Goal: Communication & Community: Answer question/provide support

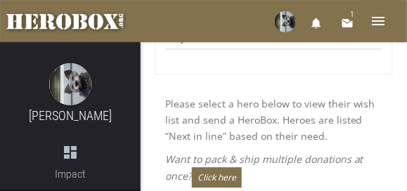
scroll to position [387, 0]
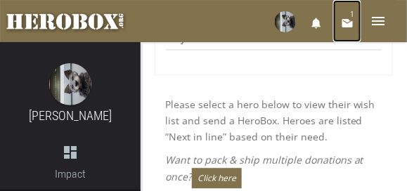
click at [349, 22] on icon "email" at bounding box center [347, 23] width 13 height 13
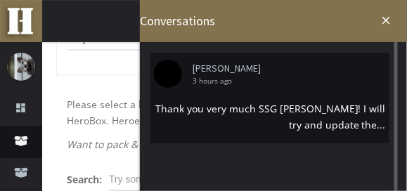
click at [292, 118] on div "Thank you very much SSG [PERSON_NAME]! I will try and update the..." at bounding box center [270, 116] width 232 height 32
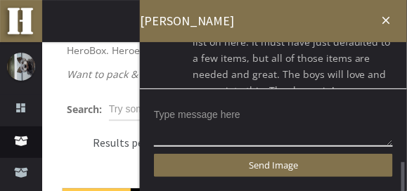
scroll to position [492, 0]
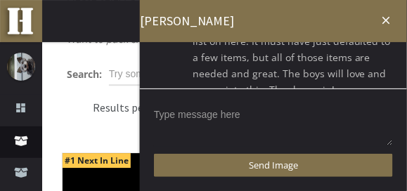
click at [261, 116] on textarea at bounding box center [273, 125] width 239 height 44
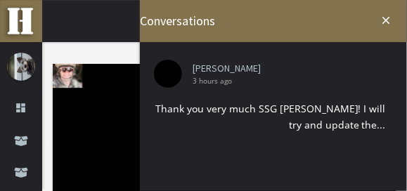
scroll to position [35, 0]
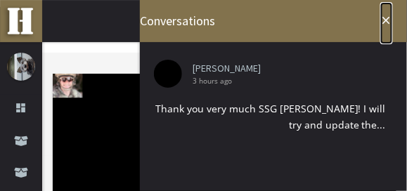
click at [387, 19] on icon "close" at bounding box center [386, 20] width 13 height 13
